Goal: Task Accomplishment & Management: Manage account settings

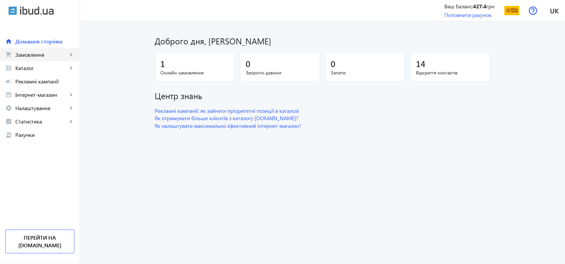
click at [33, 54] on span "Замовлення" at bounding box center [41, 54] width 52 height 7
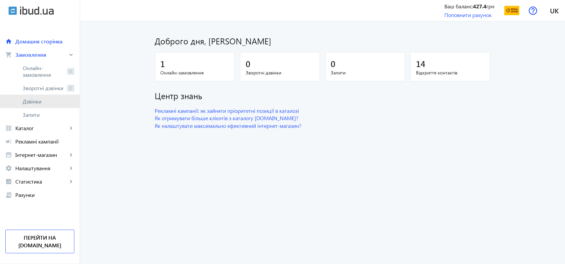
click at [33, 103] on span "Дзвінки" at bounding box center [49, 101] width 52 height 7
